Goal: Transaction & Acquisition: Download file/media

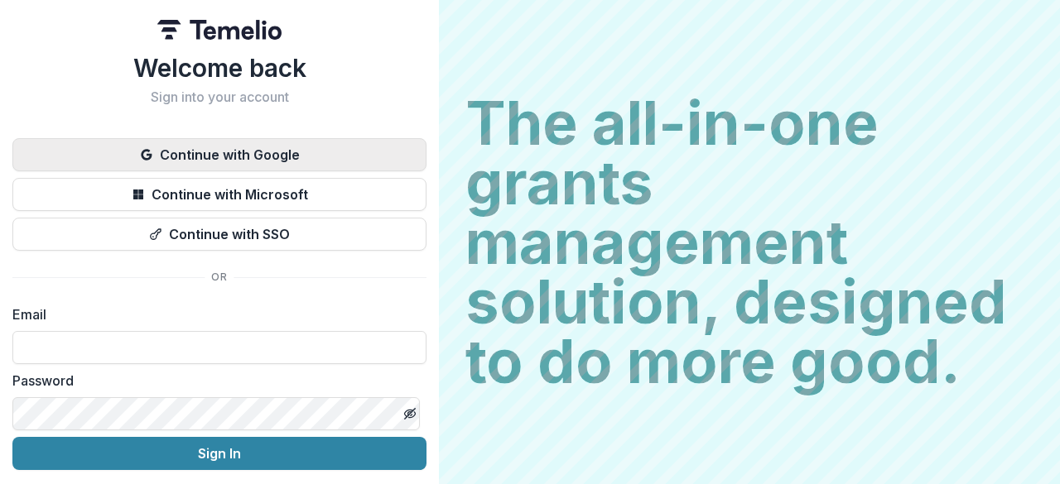
click at [150, 145] on button "Continue with Google" at bounding box center [219, 154] width 414 height 33
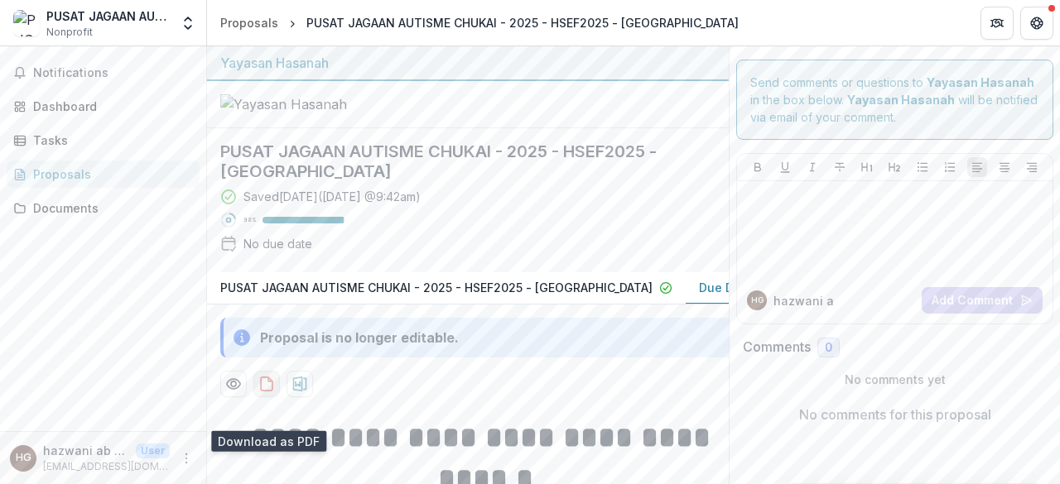
click at [266, 392] on icon "download-proposal" at bounding box center [266, 384] width 17 height 17
click at [373, 296] on p "PUSAT JAGAAN AUTISME CHUKAI - 2025 - HSEF2025 - MyHarapan" at bounding box center [436, 287] width 432 height 17
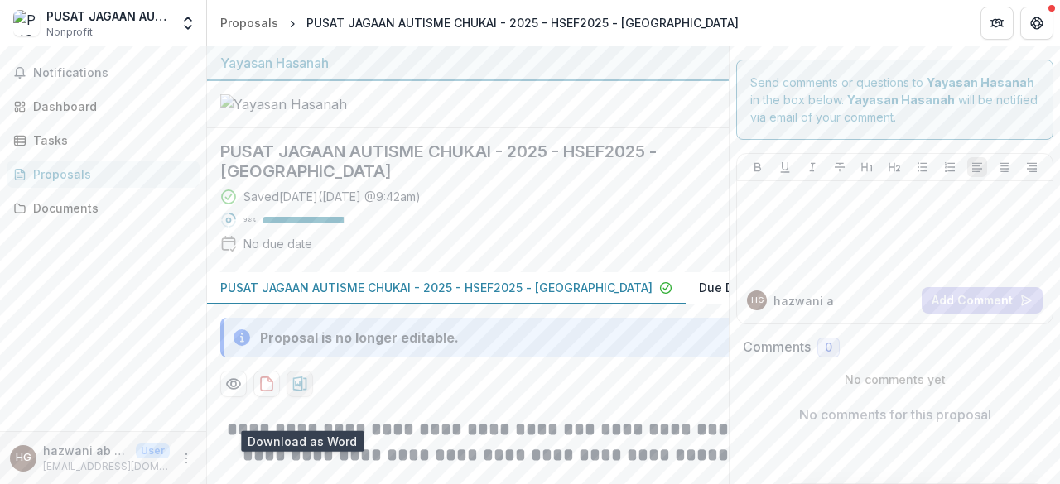
click at [296, 392] on icon "download-proposal" at bounding box center [300, 384] width 14 height 15
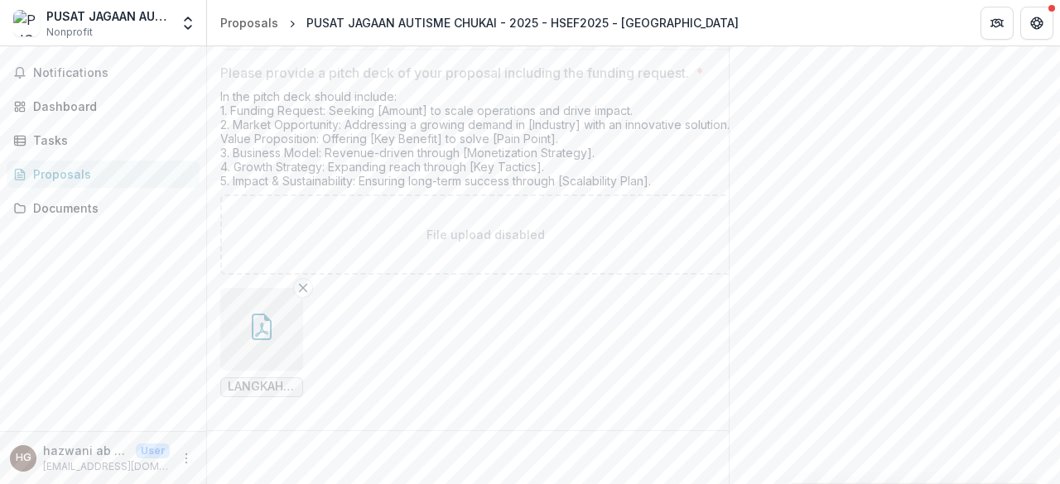
scroll to position [3322, 0]
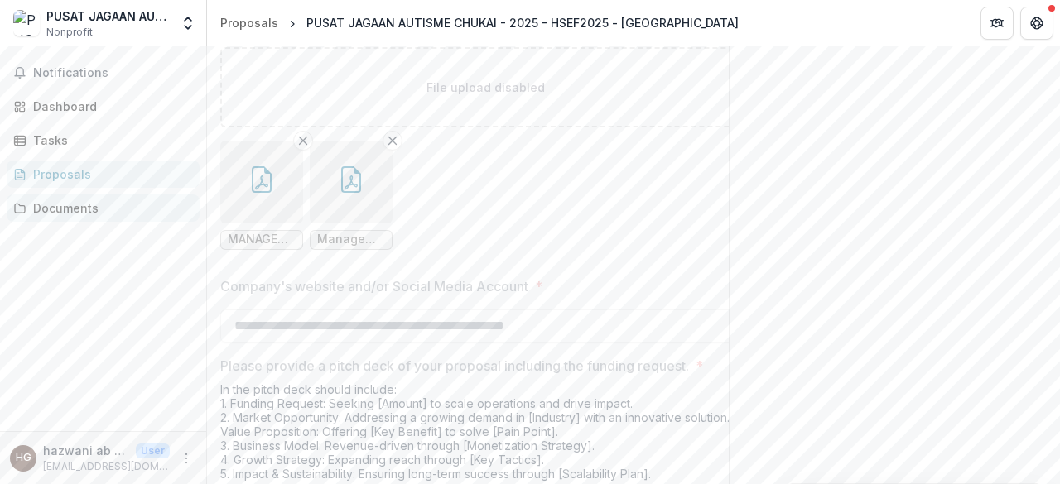
click at [83, 205] on div "Documents" at bounding box center [109, 208] width 153 height 17
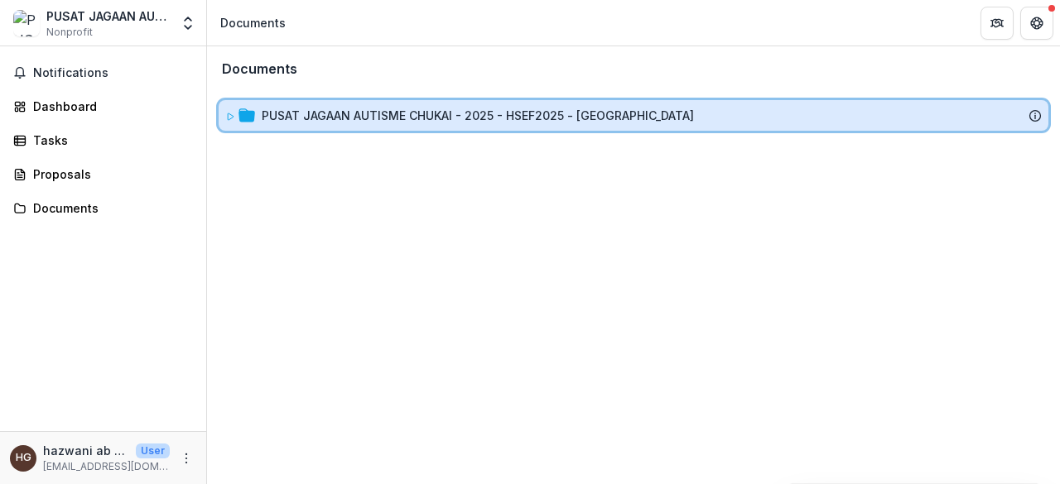
click at [331, 125] on div "PUSAT JAGAAN AUTISME CHUKAI - 2025 - HSEF2025 - MyHarapan" at bounding box center [634, 115] width 830 height 31
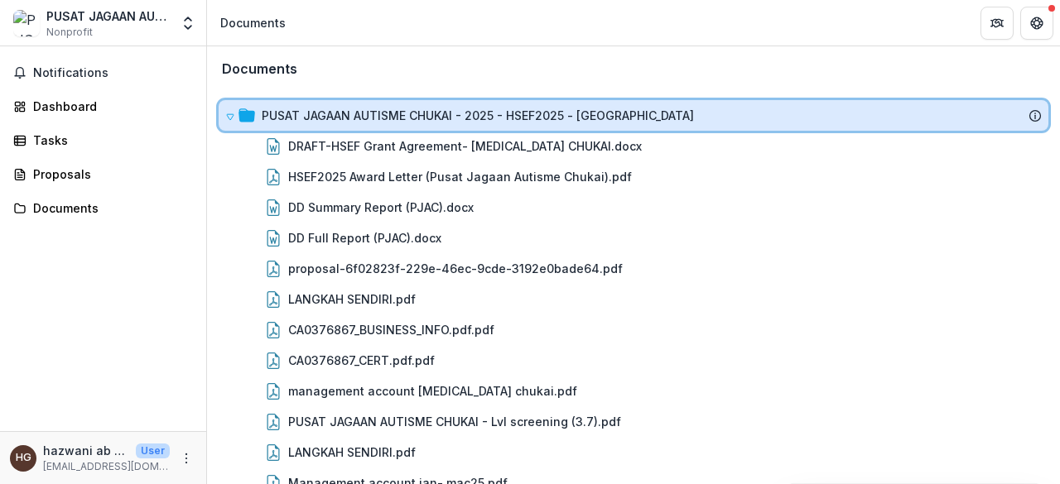
scroll to position [55, 0]
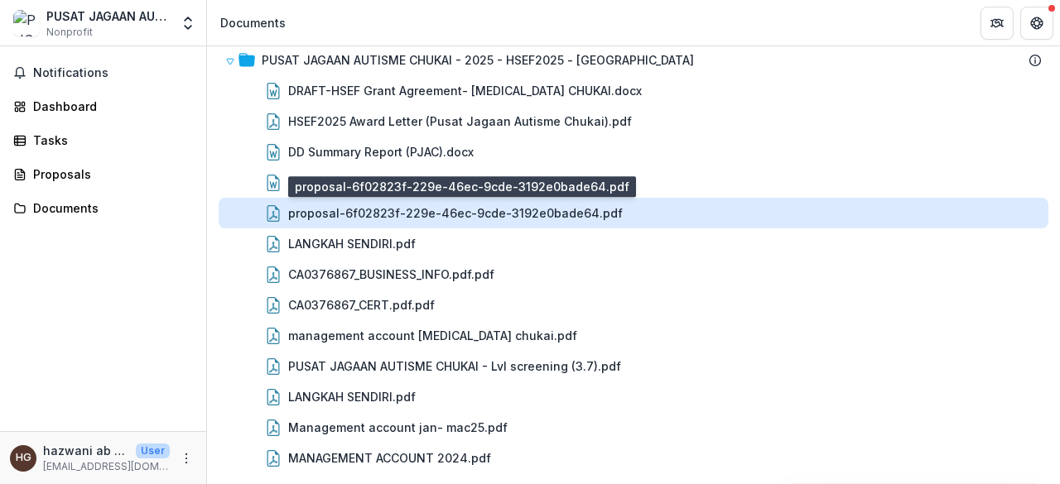
click at [596, 205] on div "proposal-6f02823f-229e-46ec-9cde-3192e0bade64.pdf" at bounding box center [455, 213] width 335 height 17
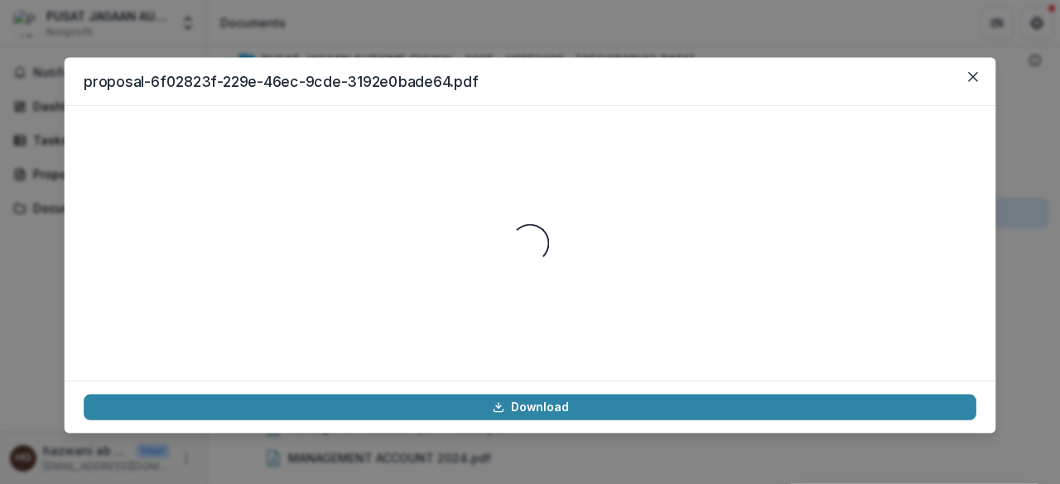
click at [596, 204] on div "Loading..." at bounding box center [530, 244] width 893 height 236
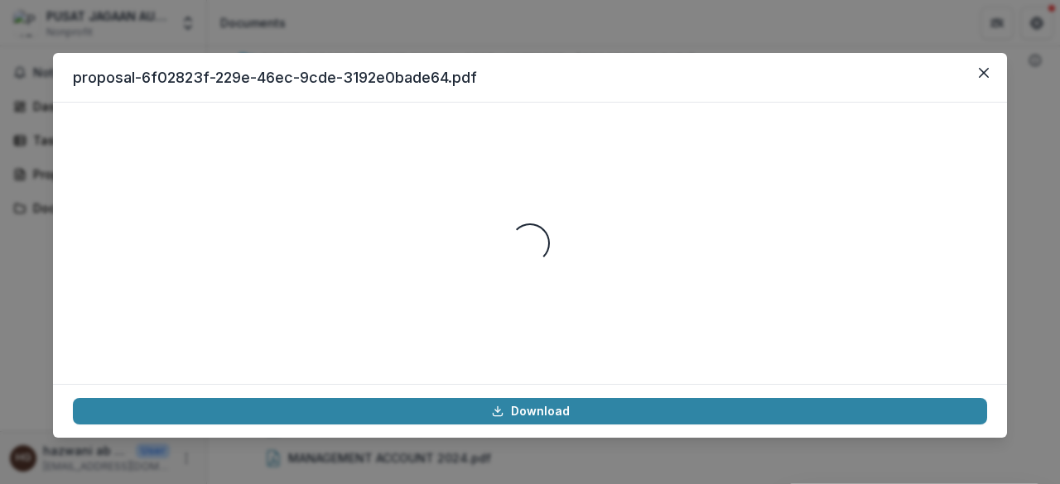
click at [595, 203] on div "Loading..." at bounding box center [530, 244] width 914 height 242
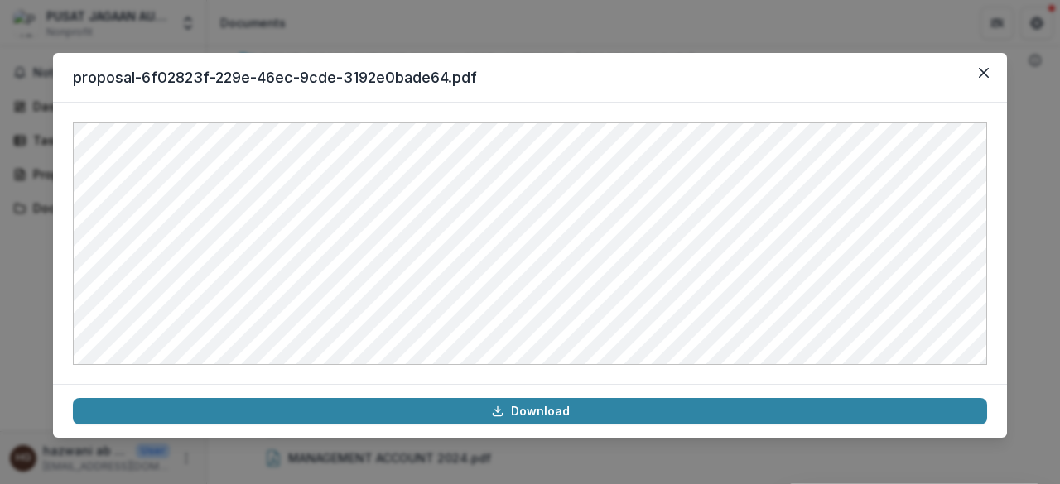
click at [994, 333] on div at bounding box center [530, 244] width 954 height 282
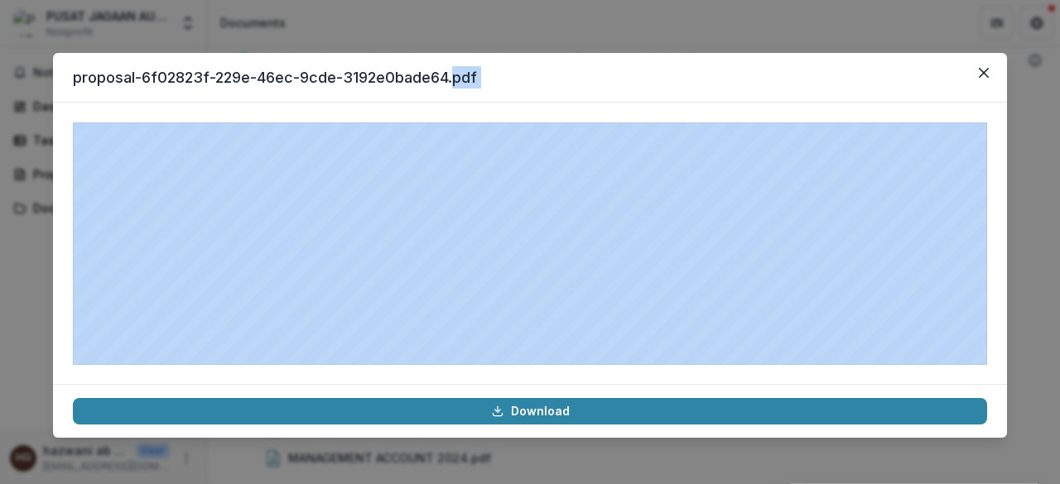
click at [990, 332] on div at bounding box center [530, 244] width 954 height 282
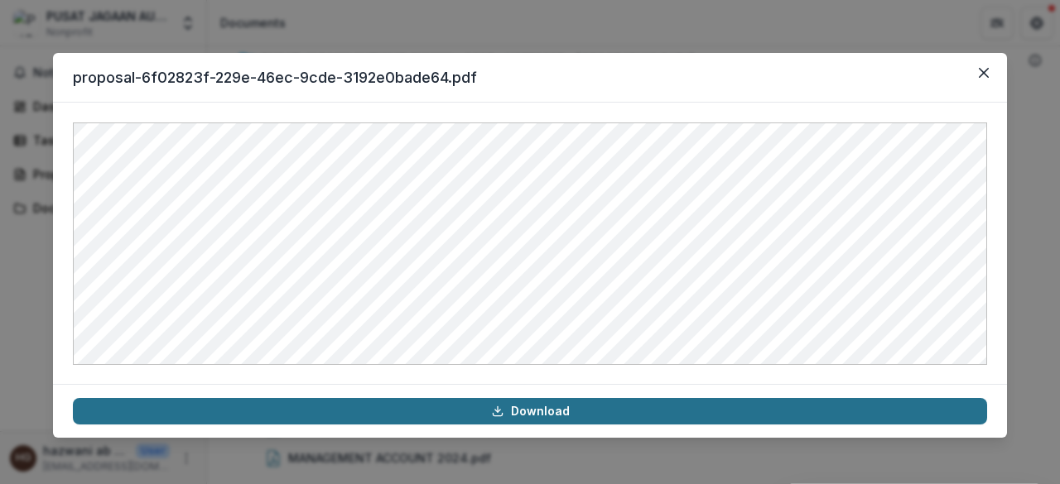
click at [463, 418] on link "Download" at bounding box center [530, 411] width 914 height 26
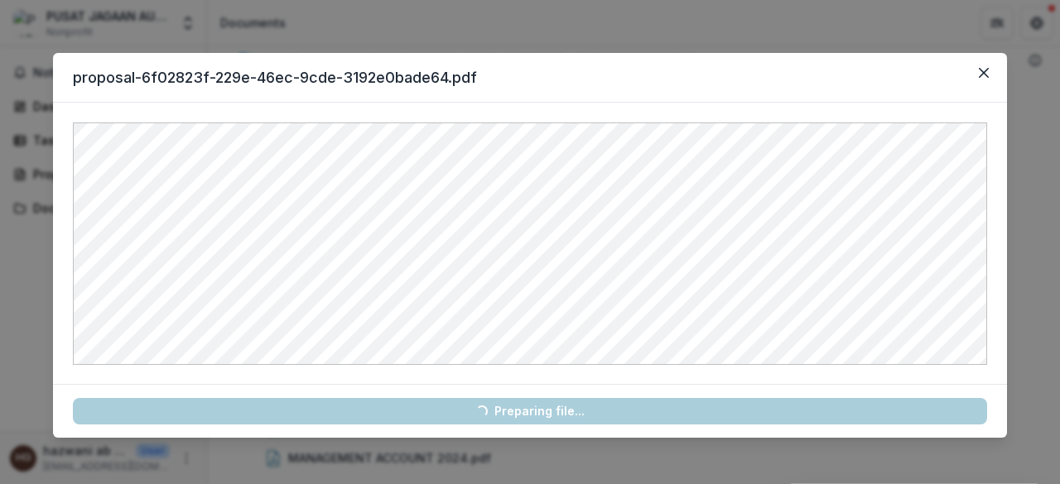
click at [994, 319] on div at bounding box center [530, 244] width 954 height 282
click at [989, 424] on footer "Loading... Preparing file..." at bounding box center [530, 411] width 954 height 54
click at [985, 396] on footer "Loading... Preparing file..." at bounding box center [530, 411] width 954 height 54
